Goal: Obtain resource: Download file/media

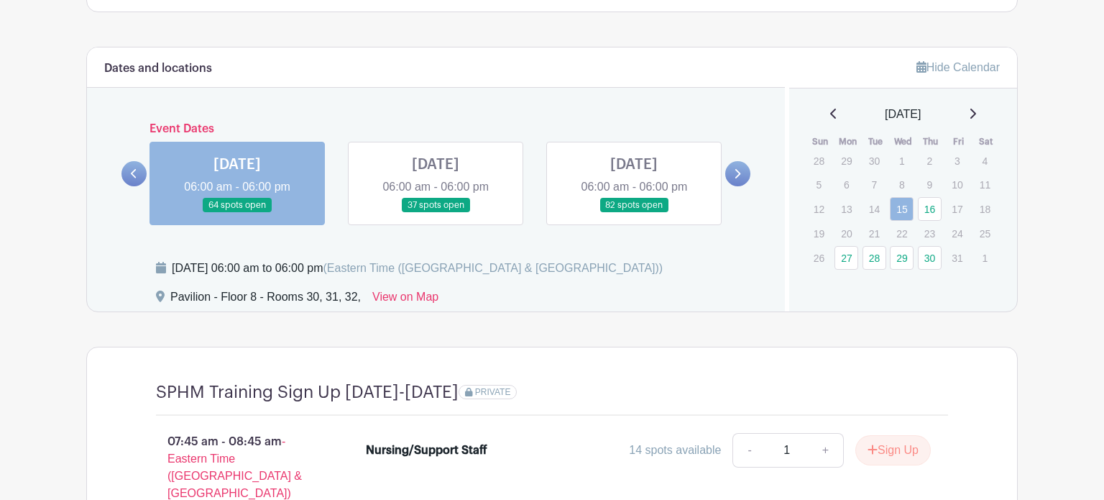
scroll to position [1085, 0]
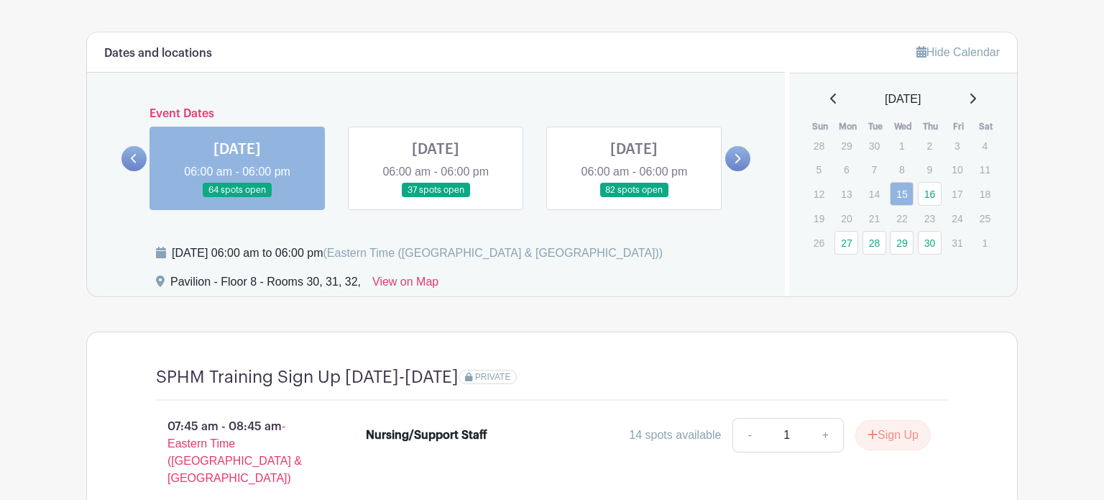
click at [975, 102] on link at bounding box center [972, 99] width 7 height 17
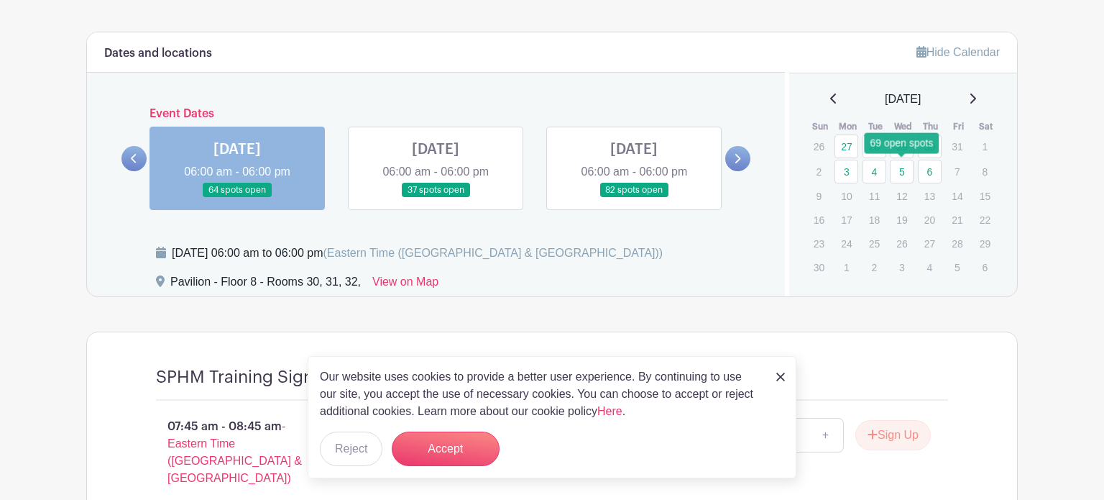
click at [901, 171] on link "5" at bounding box center [902, 172] width 24 height 24
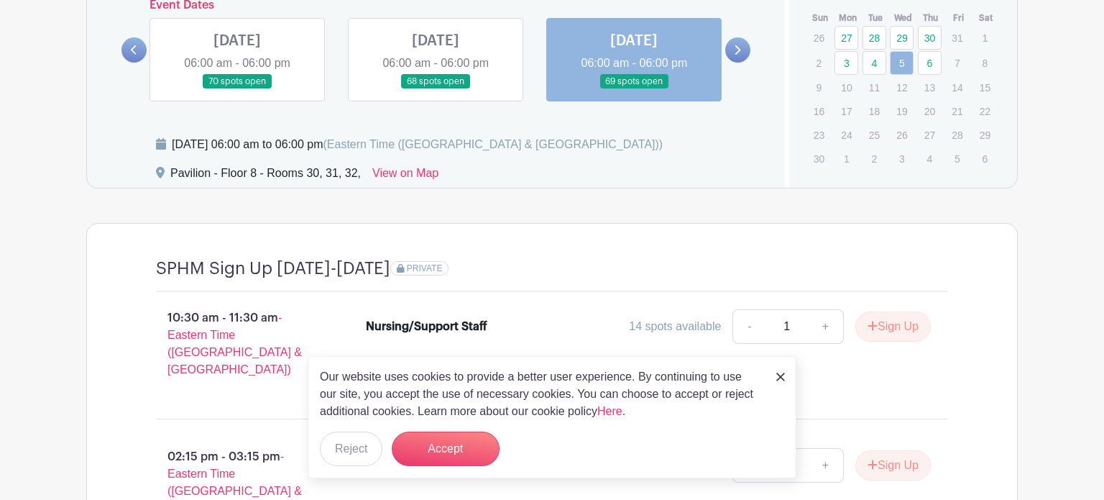
scroll to position [1194, 0]
click at [776, 376] on img at bounding box center [780, 376] width 9 height 9
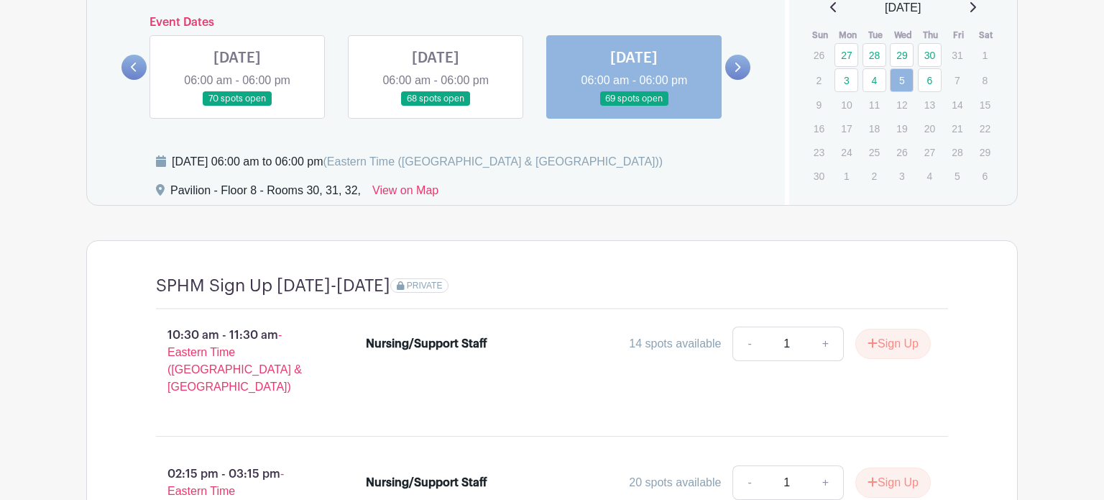
scroll to position [1173, 0]
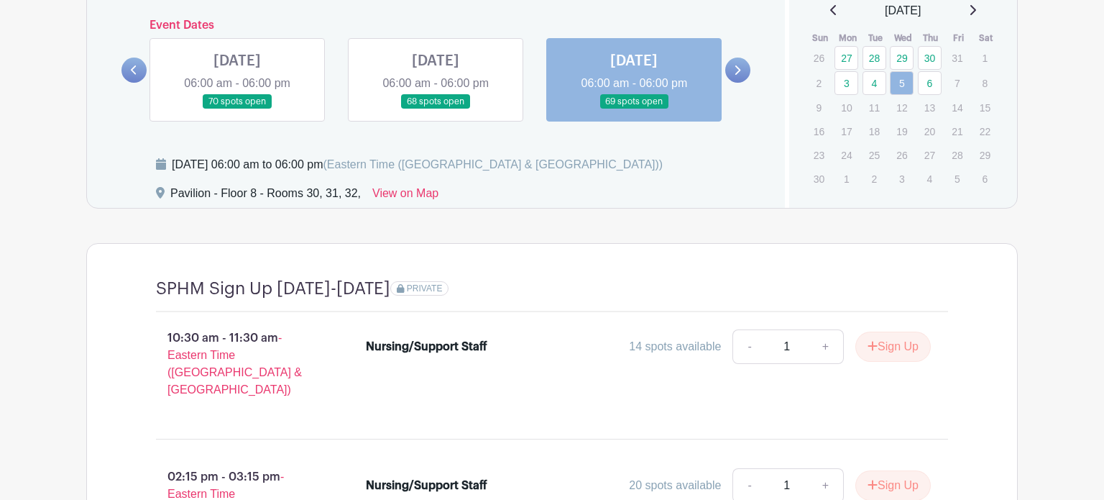
click at [237, 109] on link at bounding box center [237, 109] width 0 height 0
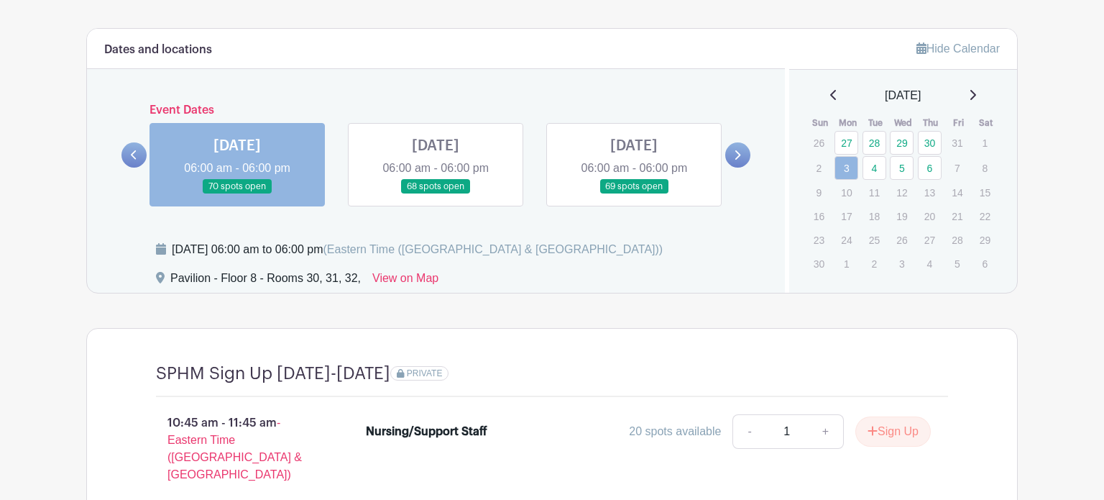
scroll to position [1075, 0]
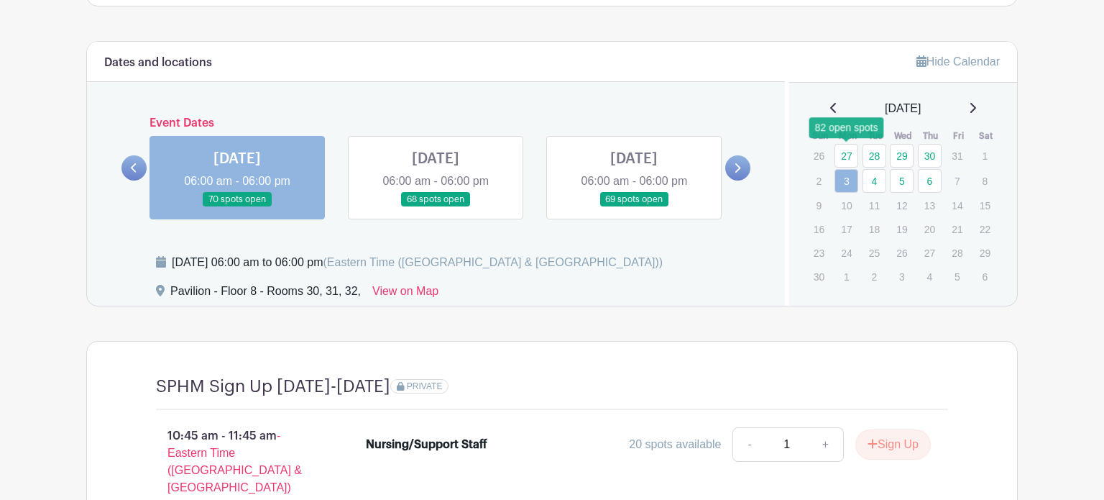
click at [845, 158] on link "27" at bounding box center [847, 156] width 24 height 24
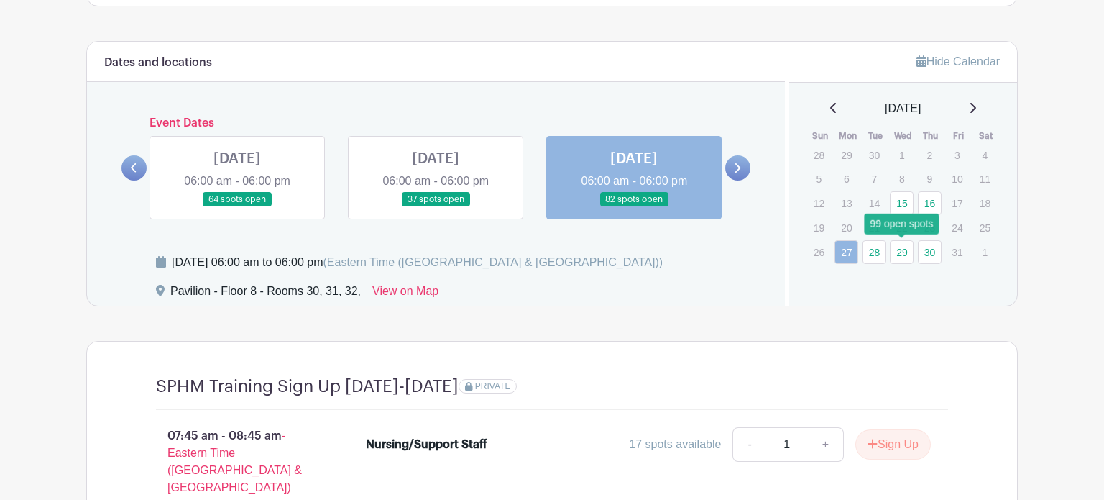
click at [905, 249] on link "29" at bounding box center [902, 252] width 24 height 24
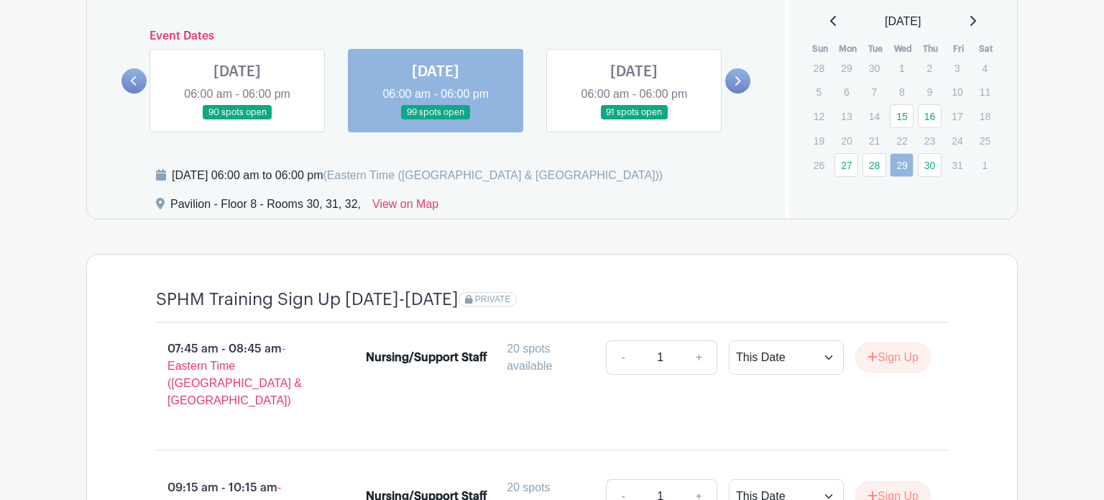
scroll to position [1181, 0]
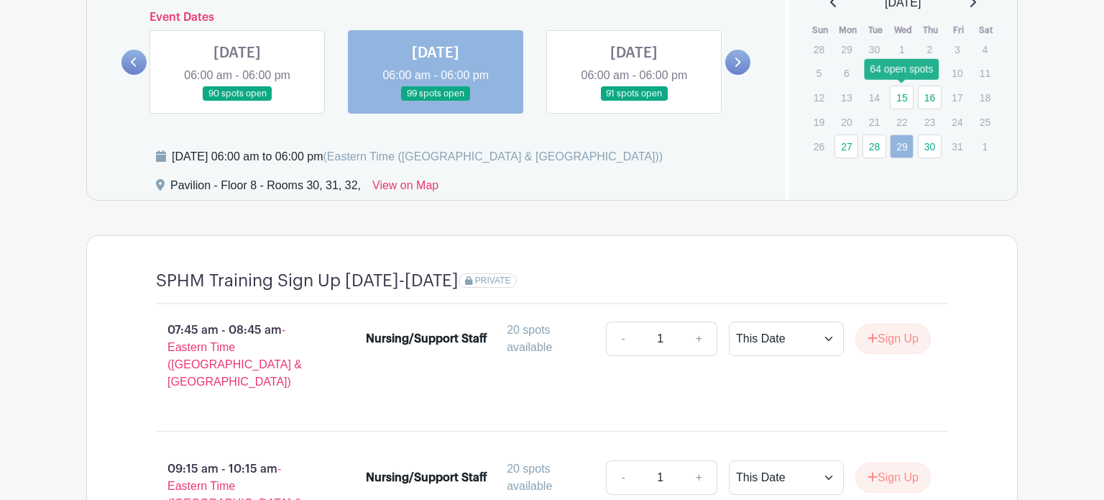
click at [895, 99] on link "15" at bounding box center [902, 98] width 24 height 24
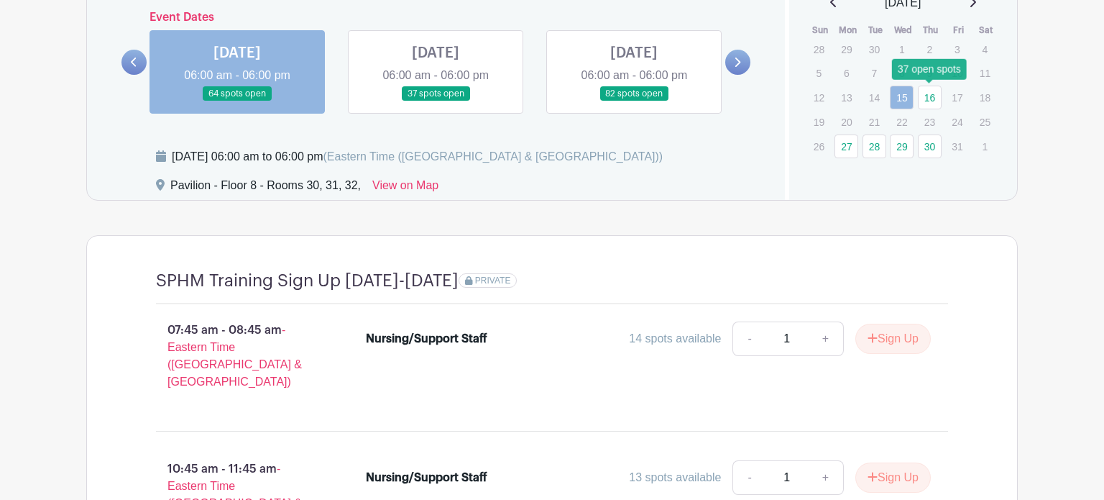
click at [921, 98] on link "16" at bounding box center [930, 98] width 24 height 24
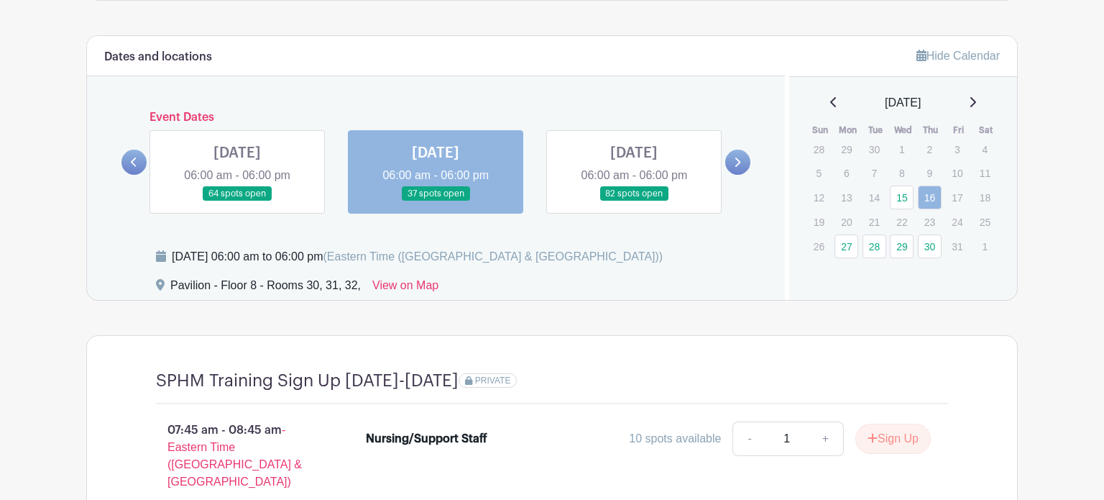
scroll to position [1080, 0]
click at [975, 99] on icon at bounding box center [972, 103] width 7 height 12
click at [850, 178] on link "3" at bounding box center [847, 176] width 24 height 24
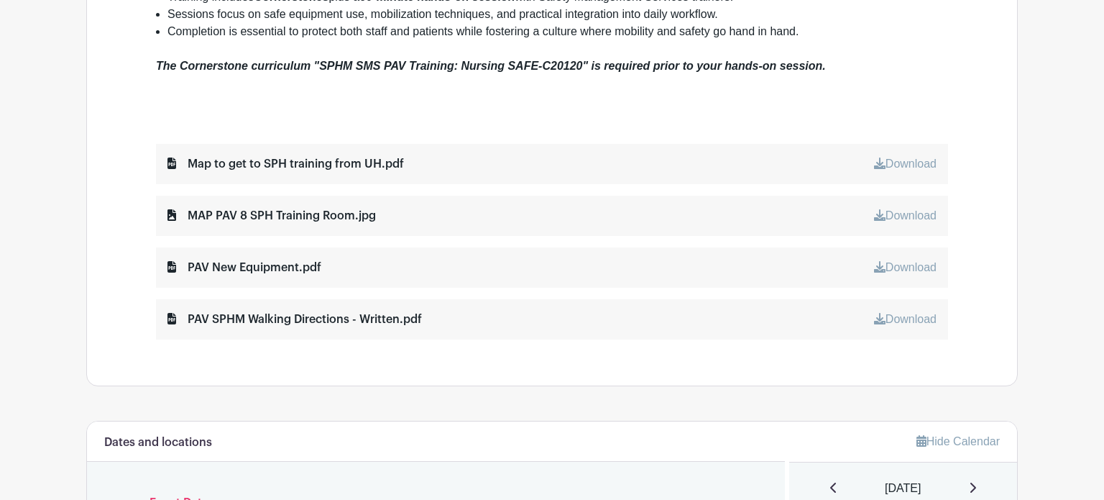
scroll to position [700, 0]
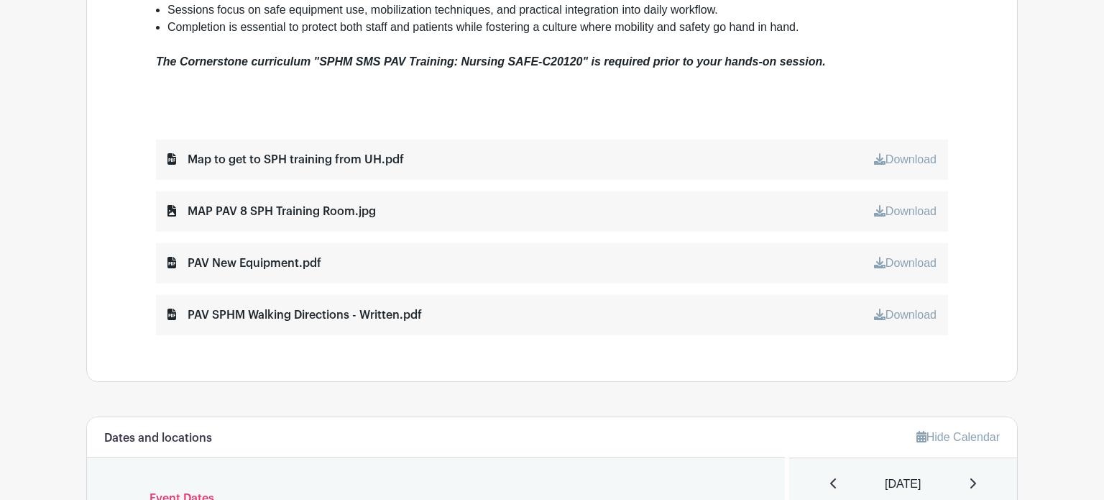
click at [364, 159] on div "Map to get to SPH training from UH.pdf" at bounding box center [285, 159] width 236 height 17
click at [889, 161] on link "Download" at bounding box center [905, 159] width 63 height 12
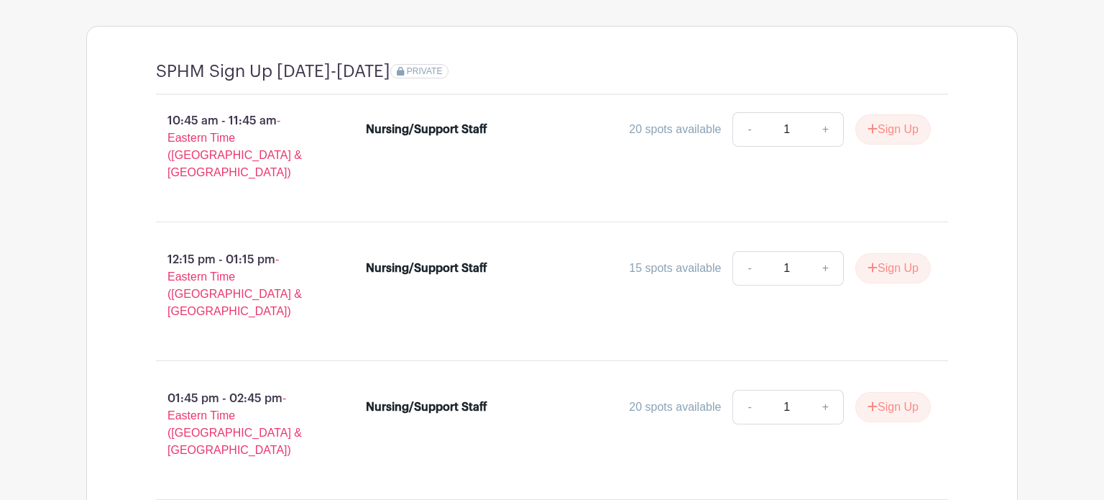
scroll to position [0, 0]
